Goal: Communication & Community: Answer question/provide support

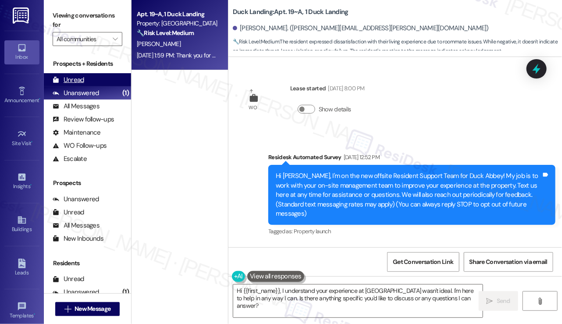
scroll to position [9174, 0]
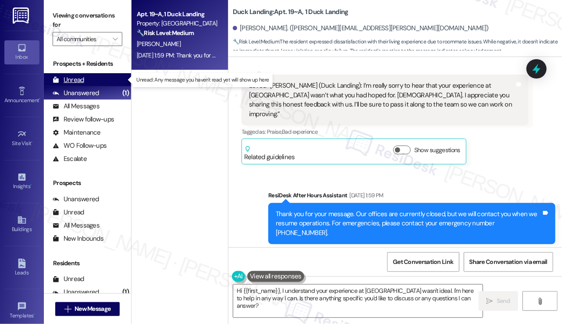
click at [69, 79] on div "Unread" at bounding box center [69, 79] width 32 height 9
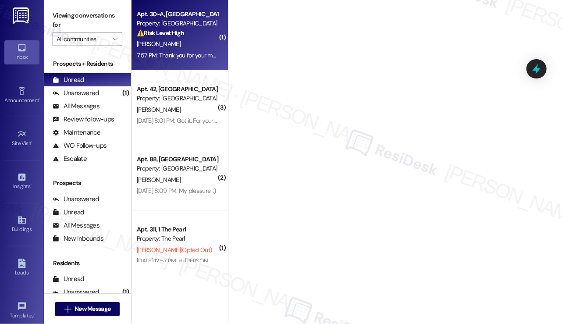
click at [195, 54] on div "7:57 PM: Thank you for your message. Our offices are currently closed, but we w…" at bounding box center [393, 55] width 513 height 8
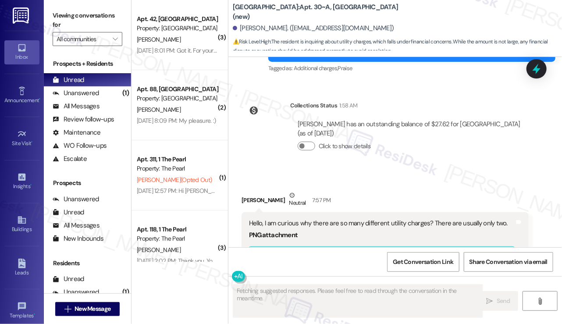
scroll to position [7948, 0]
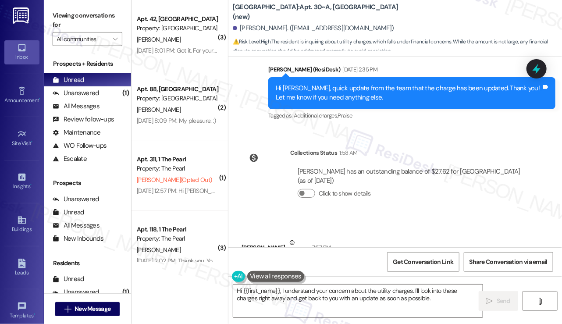
drag, startPoint x: 319, startPoint y: 165, endPoint x: 401, endPoint y: 166, distance: 82.1
click at [401, 266] on div "Hello, I am curious why there are so many different utility charges? There are …" at bounding box center [382, 270] width 266 height 9
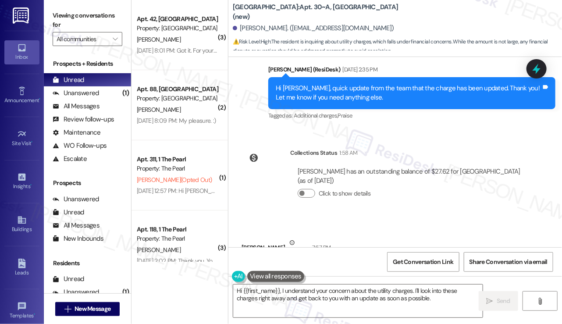
click at [401, 266] on div "Hello, I am curious why there are so many different utility charges? There are …" at bounding box center [382, 270] width 266 height 9
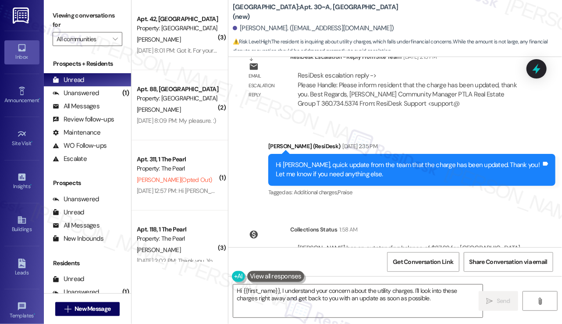
scroll to position [7772, 0]
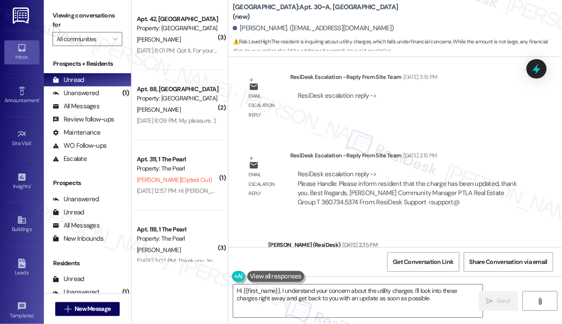
click at [369, 253] on div "Hi [PERSON_NAME], quick update from the team that the charge has been updated. …" at bounding box center [412, 269] width 287 height 32
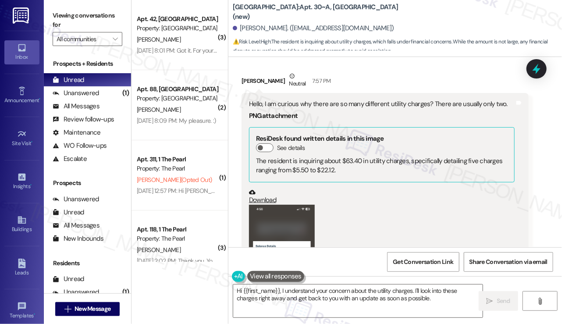
scroll to position [8167, 0]
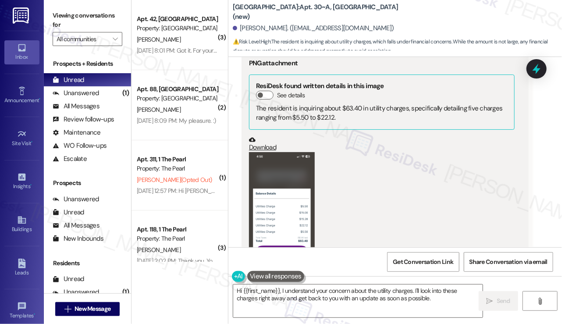
click at [279, 152] on button "Zoom image" at bounding box center [282, 223] width 66 height 143
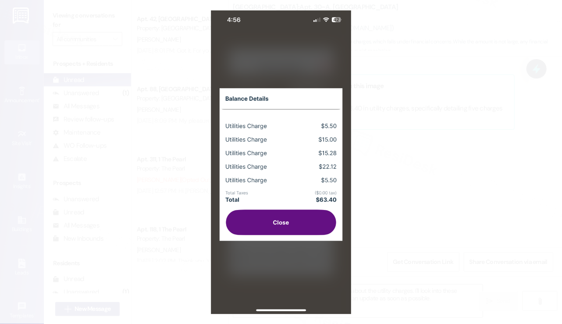
click at [475, 208] on button "Unzoom image" at bounding box center [281, 162] width 562 height 324
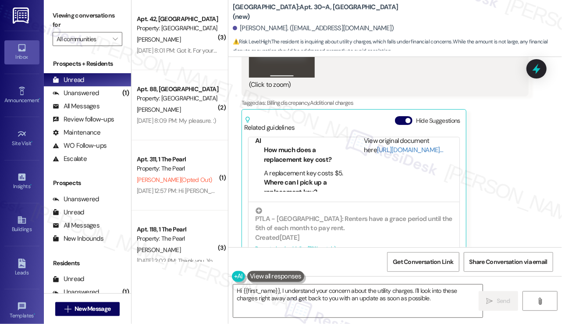
scroll to position [8387, 0]
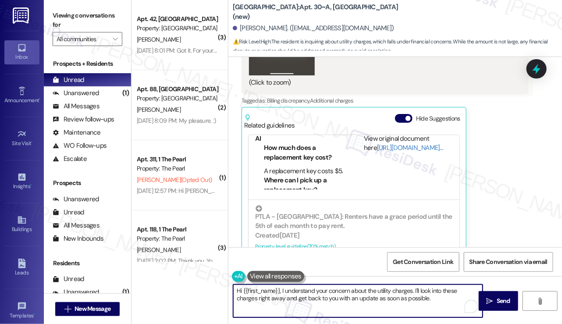
drag, startPoint x: 286, startPoint y: 287, endPoint x: 394, endPoint y: 294, distance: 107.3
click at [367, 299] on textarea "Hi {{first_name}}, I understand your concern about the utility charges. I'll lo…" at bounding box center [358, 301] width 250 height 33
drag, startPoint x: 405, startPoint y: 294, endPoint x: 424, endPoint y: 300, distance: 19.6
click at [405, 294] on textarea "Hi {{first_name}}, I understand your concern about the utility charges. I'll lo…" at bounding box center [358, 301] width 250 height 33
drag, startPoint x: 424, startPoint y: 301, endPoint x: 410, endPoint y: 289, distance: 18.1
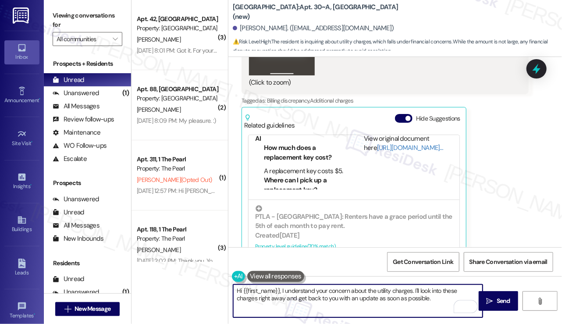
click at [410, 289] on textarea "Hi {{first_name}}, I understand your concern about the utility charges. I'll lo…" at bounding box center [358, 301] width 250 height 33
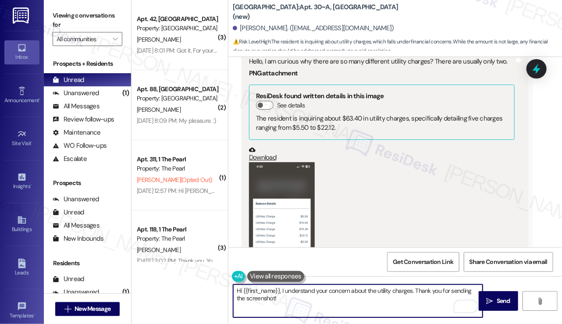
scroll to position [8255, 0]
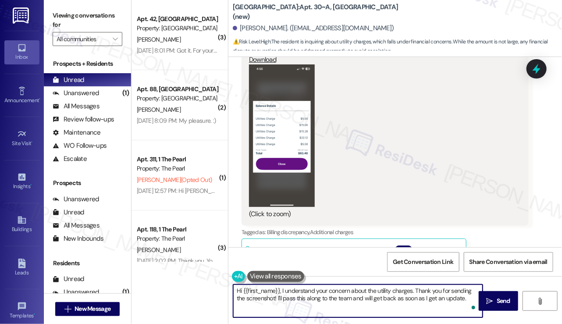
type textarea "Hi {{first_name}}, I understand your concern about the utility charges. Thank y…"
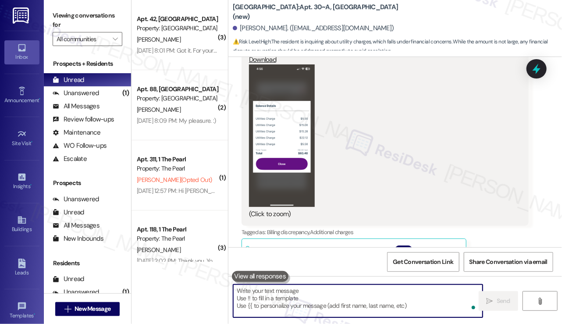
scroll to position [8303, 0]
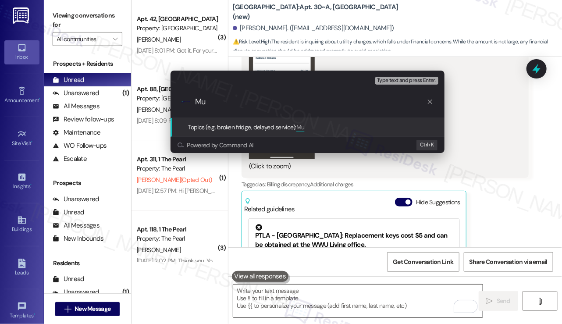
type input "M"
type input "O"
type input "Concern about multiple utility charges"
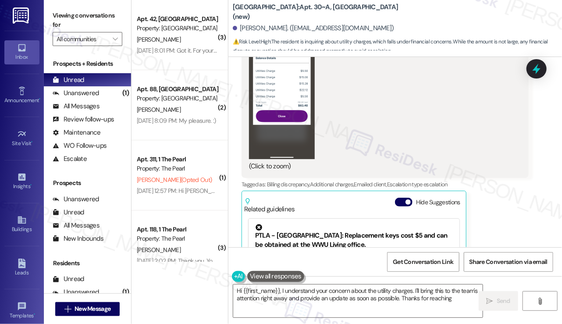
type textarea "Hi {{first_name}}, I understand your concern about the utility charges. I'll br…"
